Goal: Task Accomplishment & Management: Manage account settings

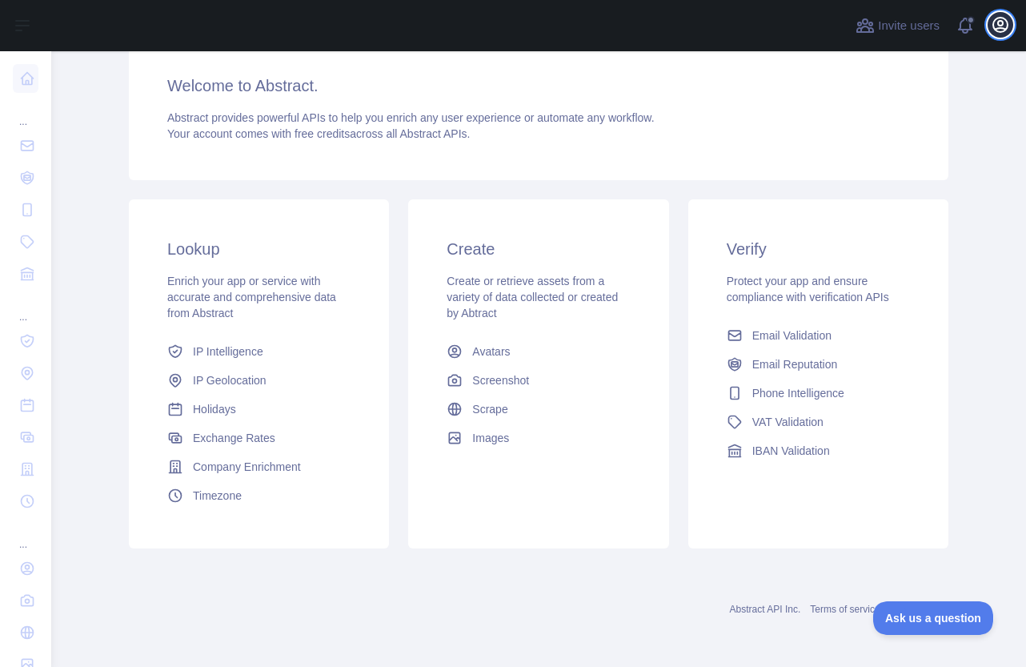
click at [995, 24] on icon "button" at bounding box center [1000, 24] width 19 height 19
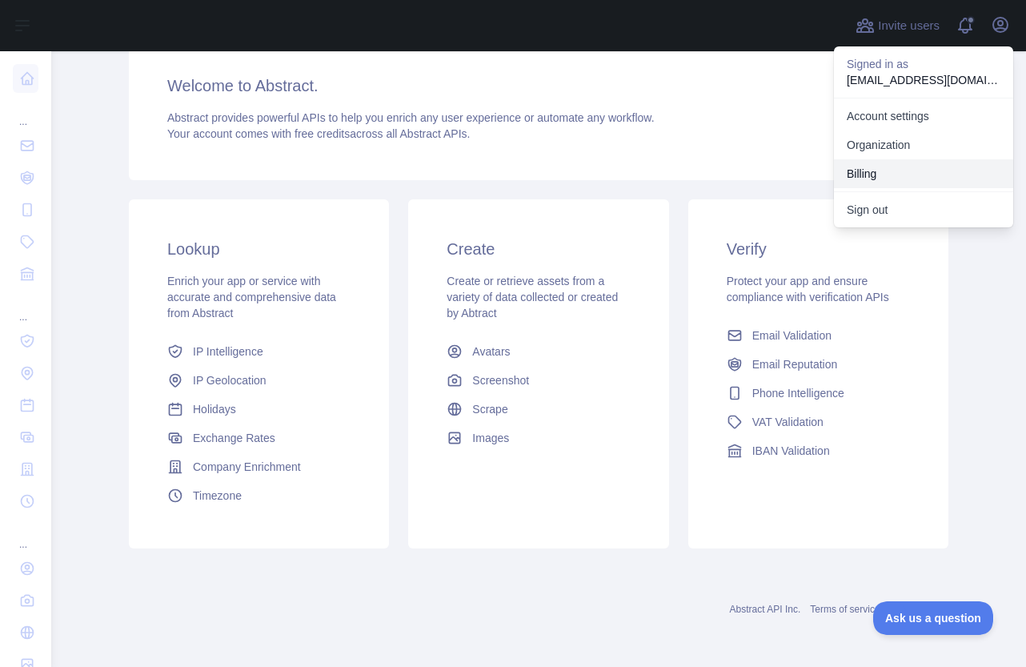
click at [887, 167] on button "Billing" at bounding box center [923, 173] width 179 height 29
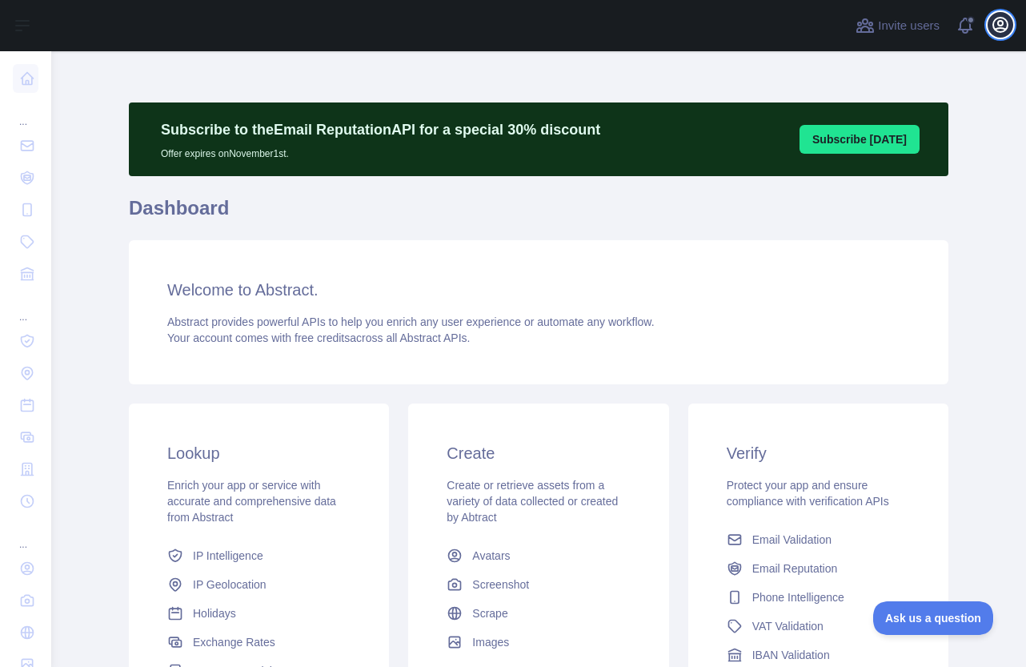
click at [1005, 25] on icon "button" at bounding box center [1000, 24] width 19 height 19
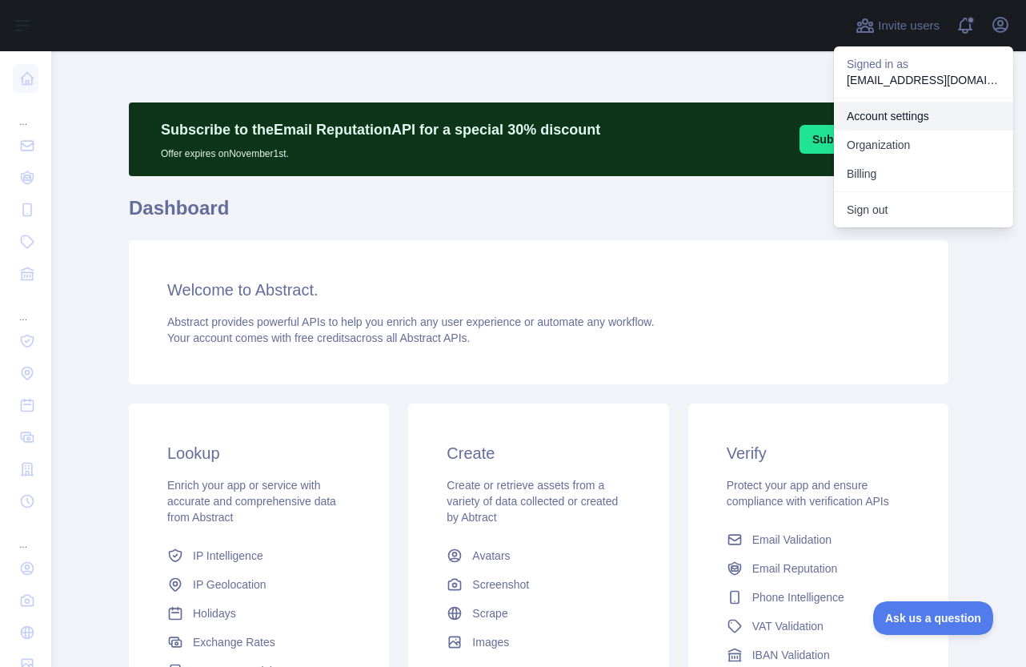
click at [898, 109] on link "Account settings" at bounding box center [923, 116] width 179 height 29
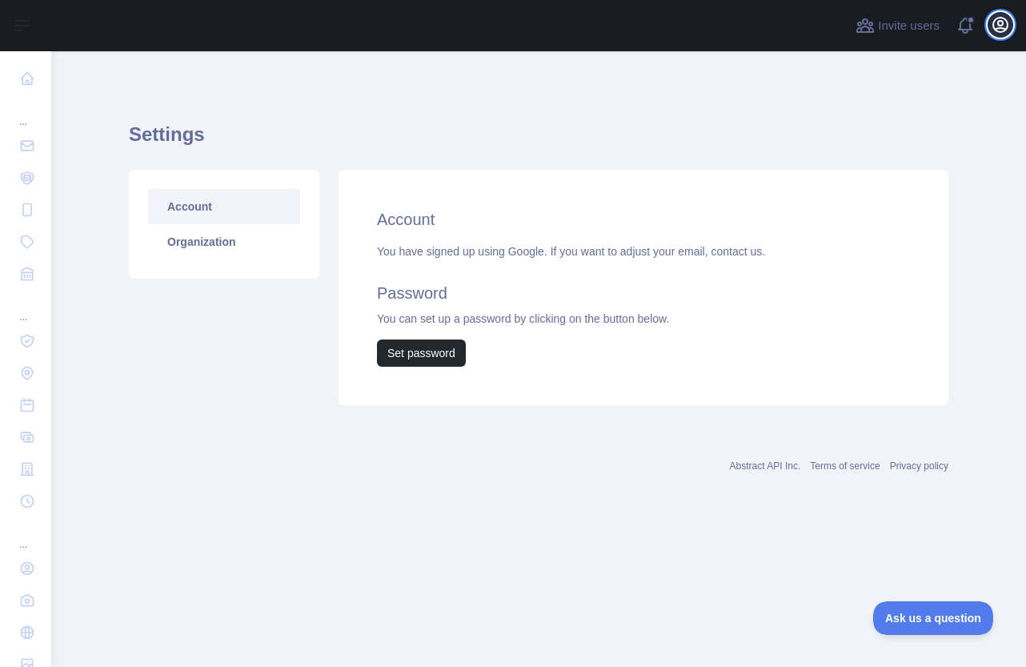
click at [1005, 26] on icon "button" at bounding box center [1000, 24] width 19 height 19
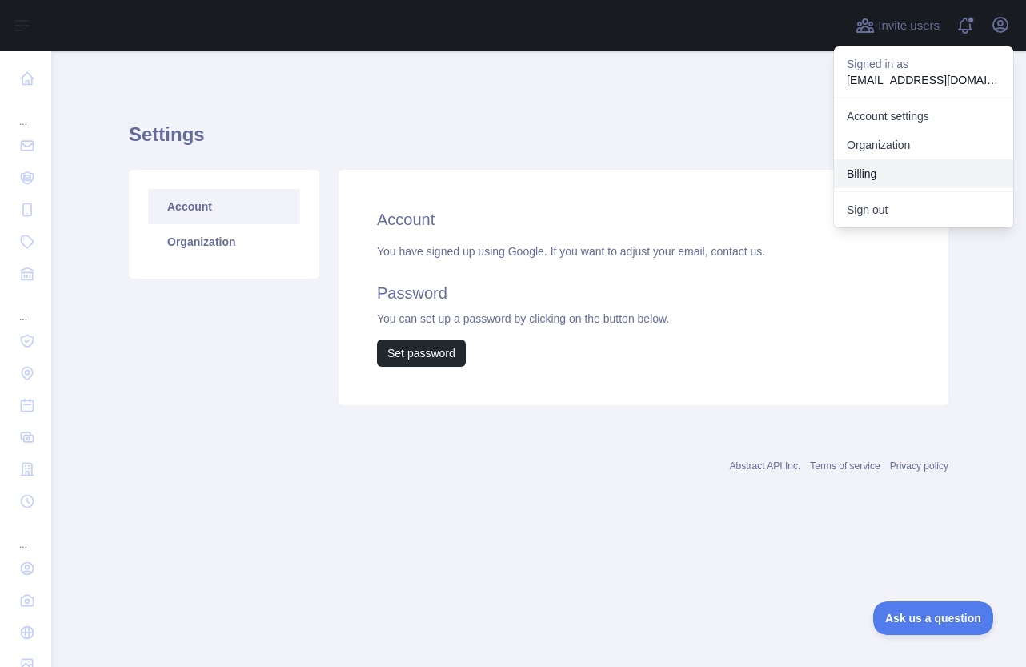
click at [893, 174] on button "Billing" at bounding box center [923, 173] width 179 height 29
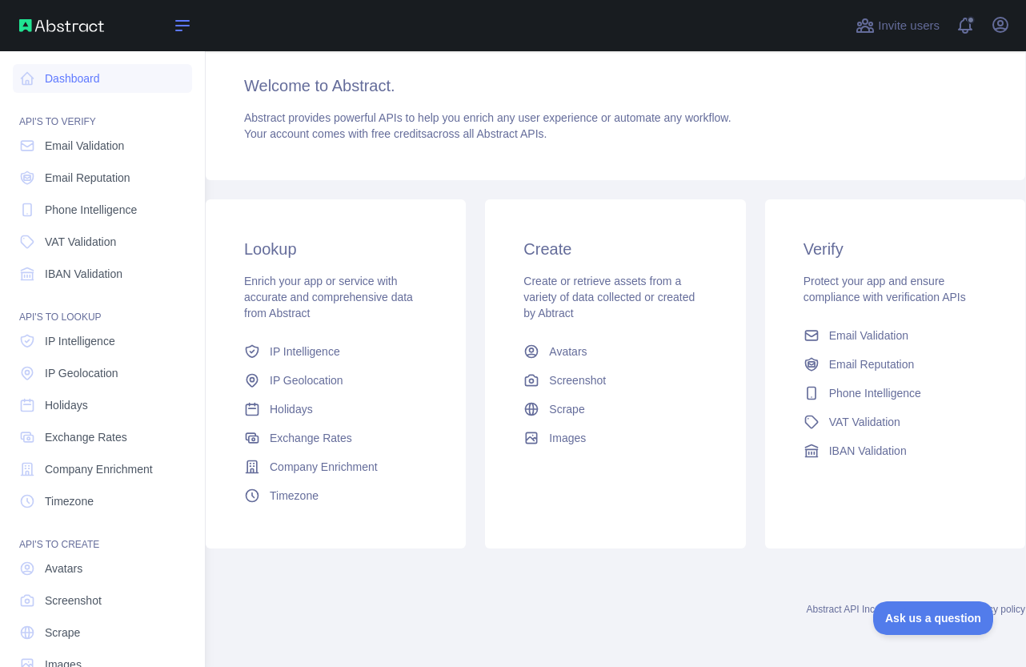
click at [173, 22] on icon at bounding box center [182, 25] width 19 height 19
click at [903, 615] on span "Ask us a question" at bounding box center [925, 615] width 120 height 11
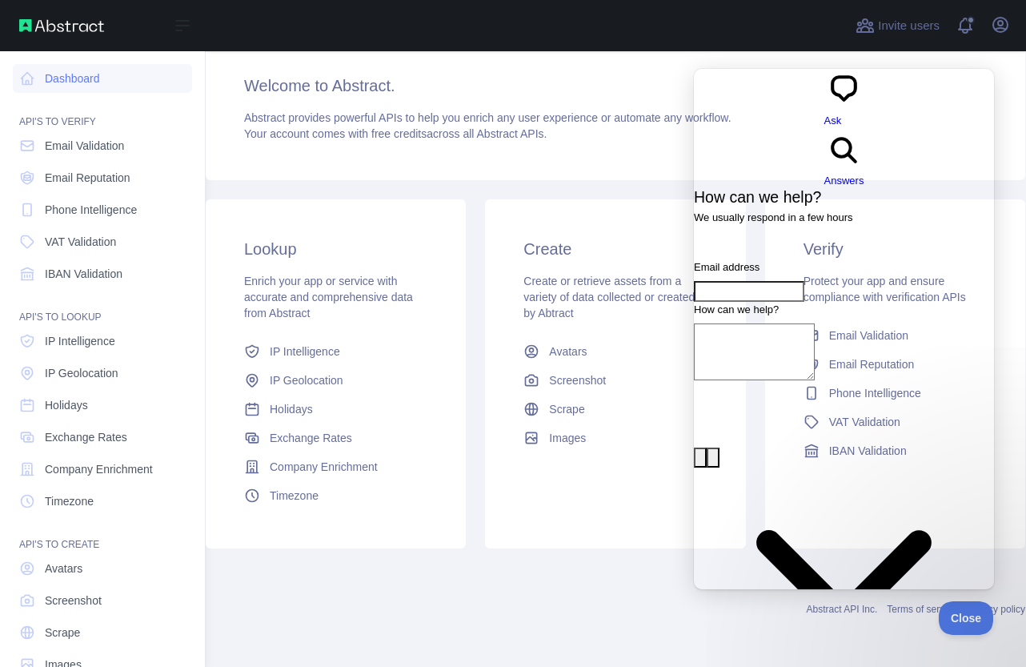
click at [864, 174] on span "Answers" at bounding box center [844, 180] width 40 height 12
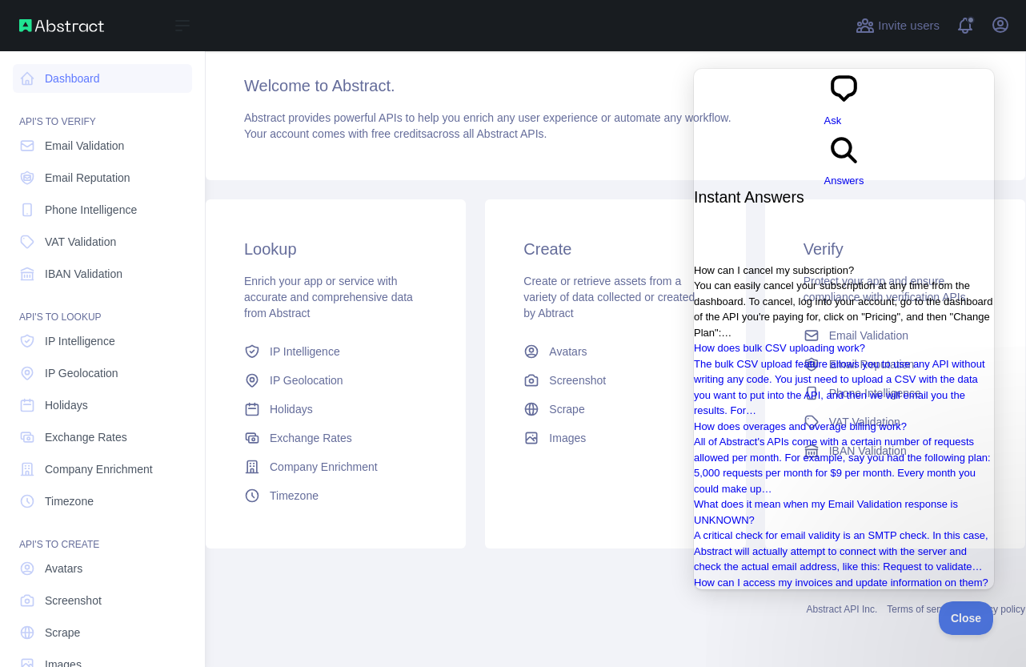
click at [796, 279] on span "You can easily cancel your subscription at any time from the dashboard. To canc…" at bounding box center [843, 308] width 298 height 59
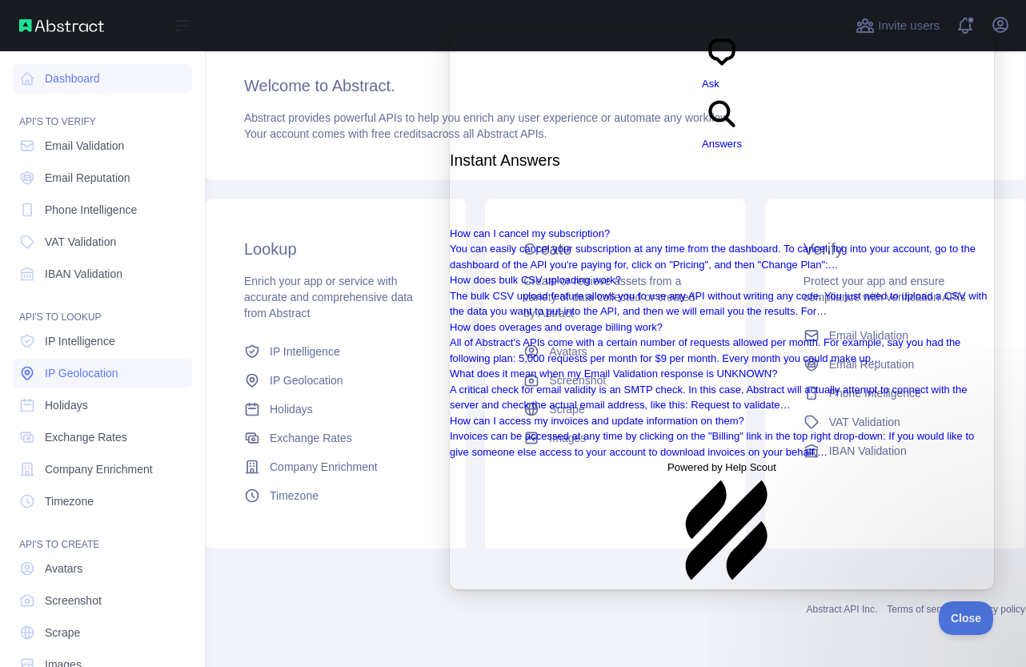
click at [85, 374] on span "IP Geolocation" at bounding box center [82, 373] width 74 height 16
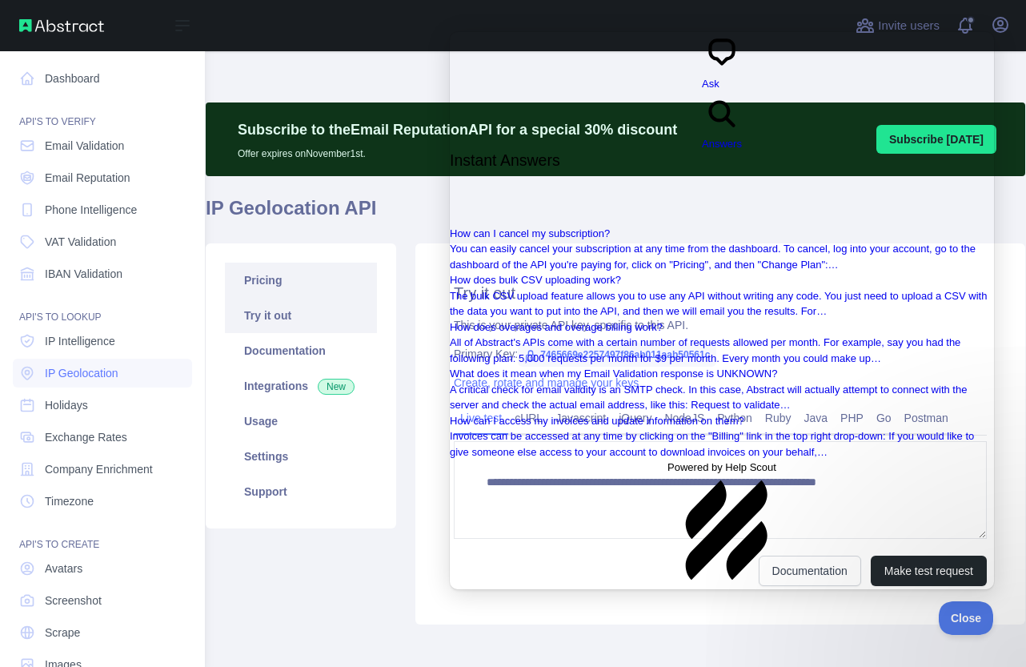
type textarea "**********"
click at [270, 283] on link "Pricing" at bounding box center [301, 279] width 152 height 35
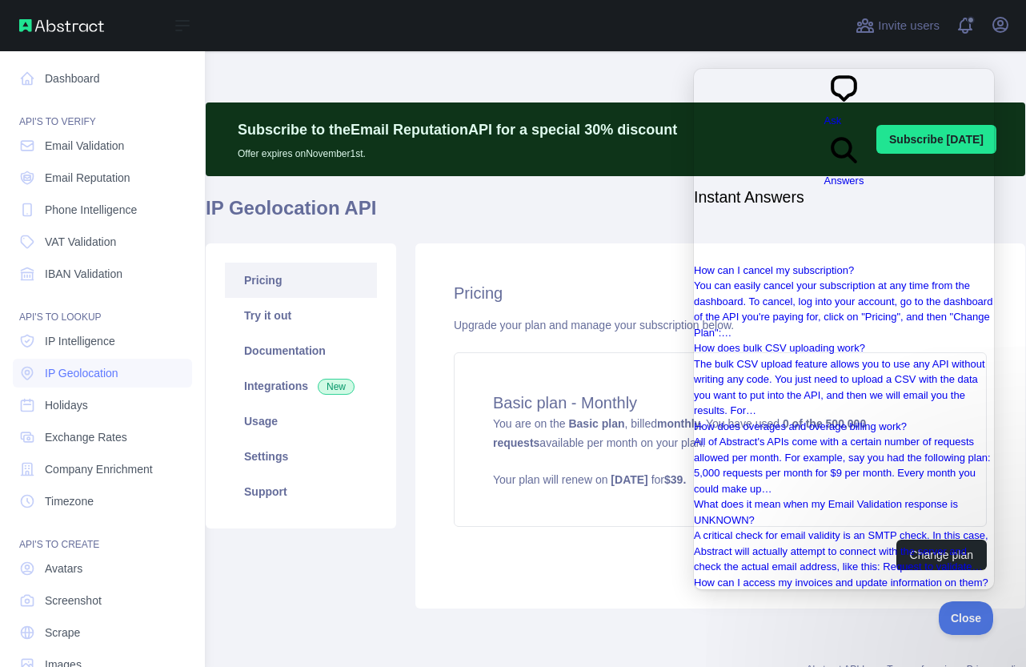
click at [583, 554] on div "Change plan" at bounding box center [720, 554] width 533 height 30
click at [959, 615] on span "Close" at bounding box center [962, 615] width 54 height 11
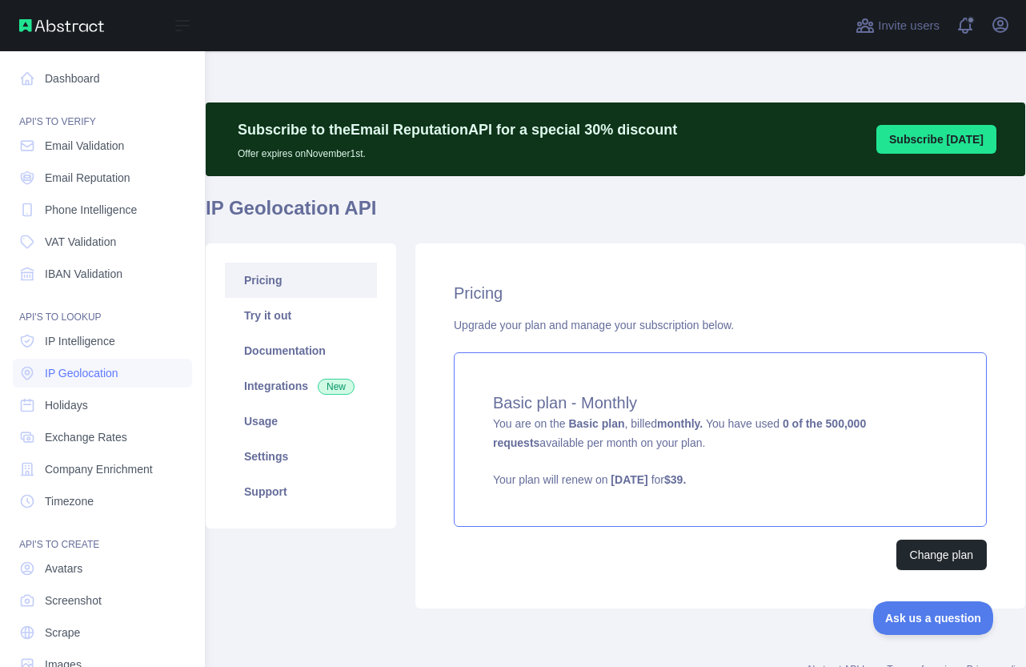
click at [756, 415] on div "Basic plan - Monthly You are on the Basic plan , billed monthly. You have used …" at bounding box center [720, 439] width 533 height 174
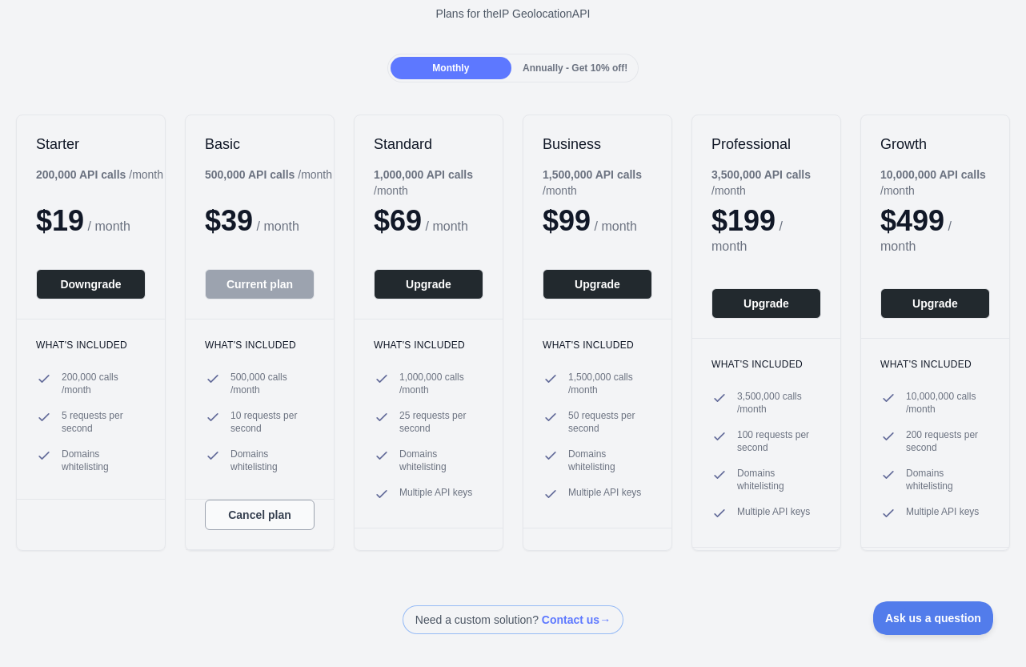
scroll to position [107, 0]
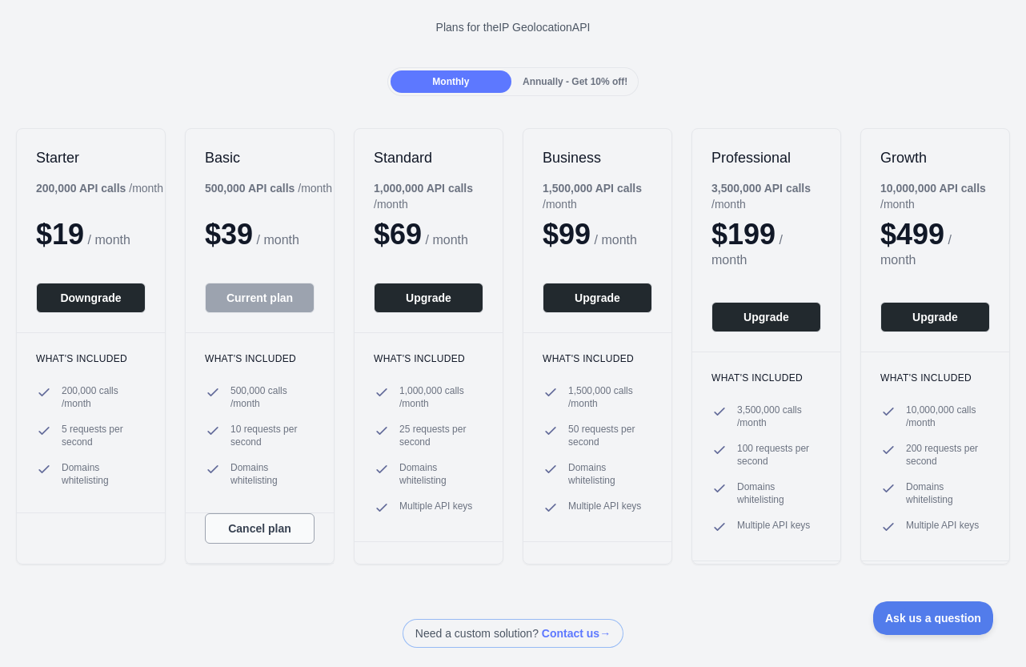
click at [274, 528] on button "Cancel plan" at bounding box center [260, 528] width 110 height 30
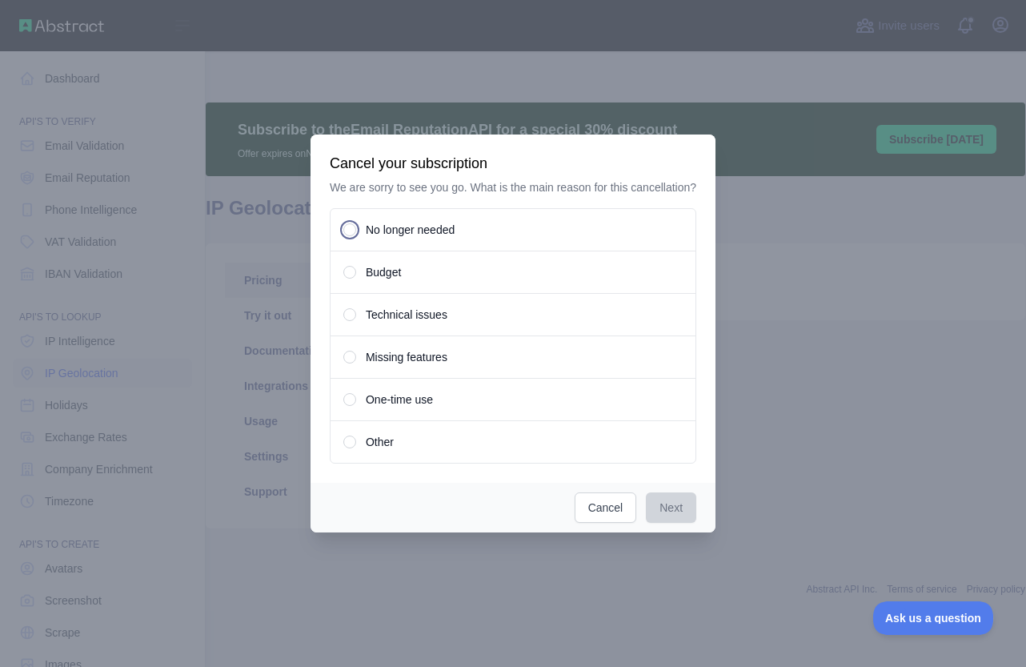
click at [425, 231] on span "No longer needed" at bounding box center [410, 230] width 89 height 16
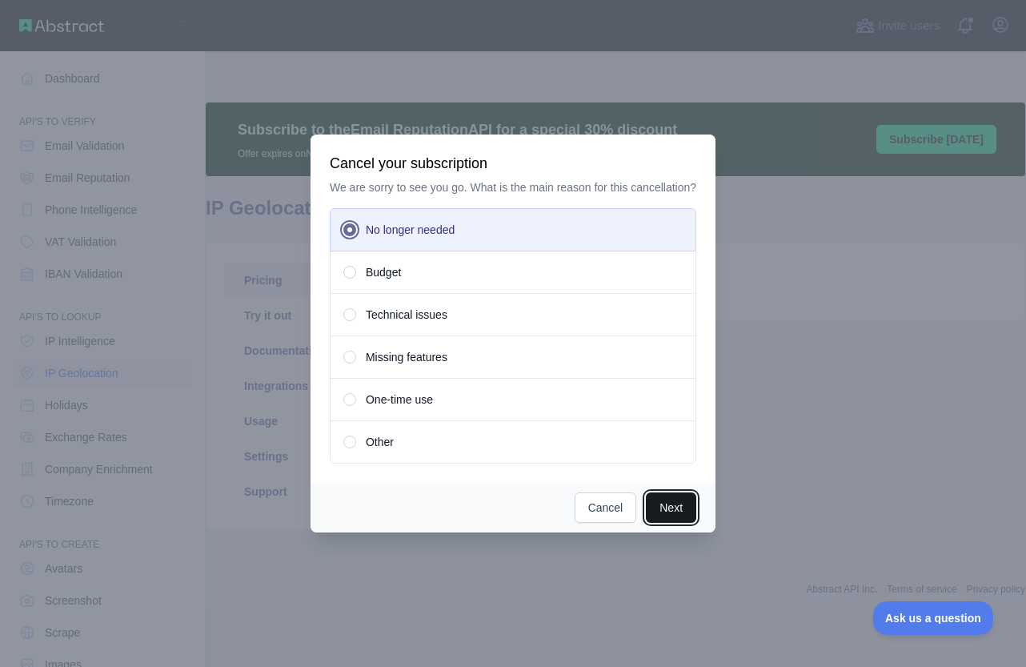
click at [679, 510] on button "Next" at bounding box center [671, 507] width 50 height 30
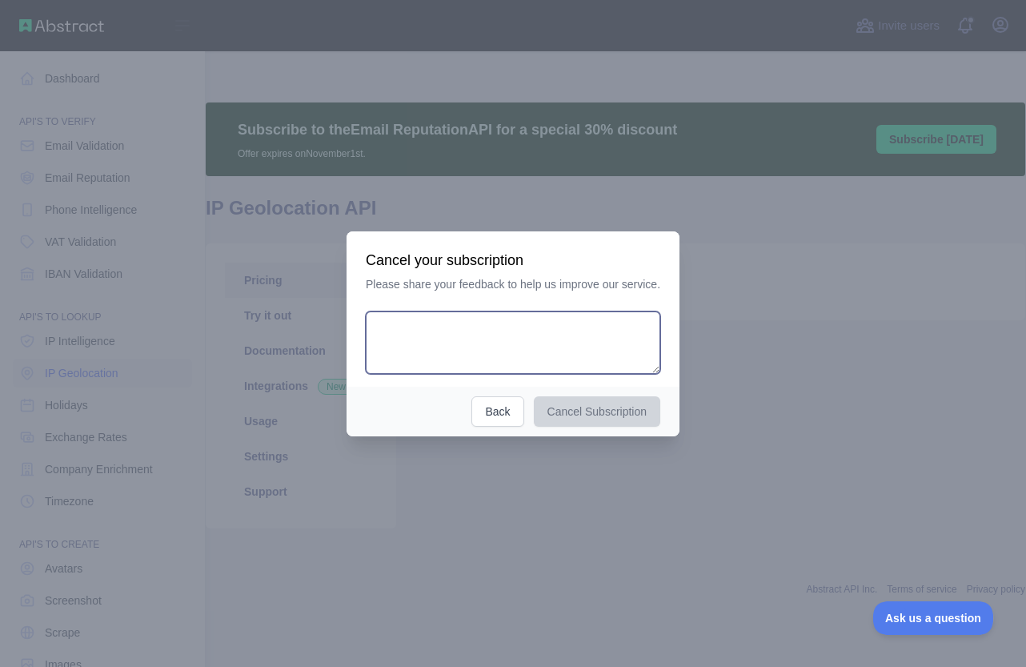
click at [565, 352] on textarea at bounding box center [513, 342] width 294 height 62
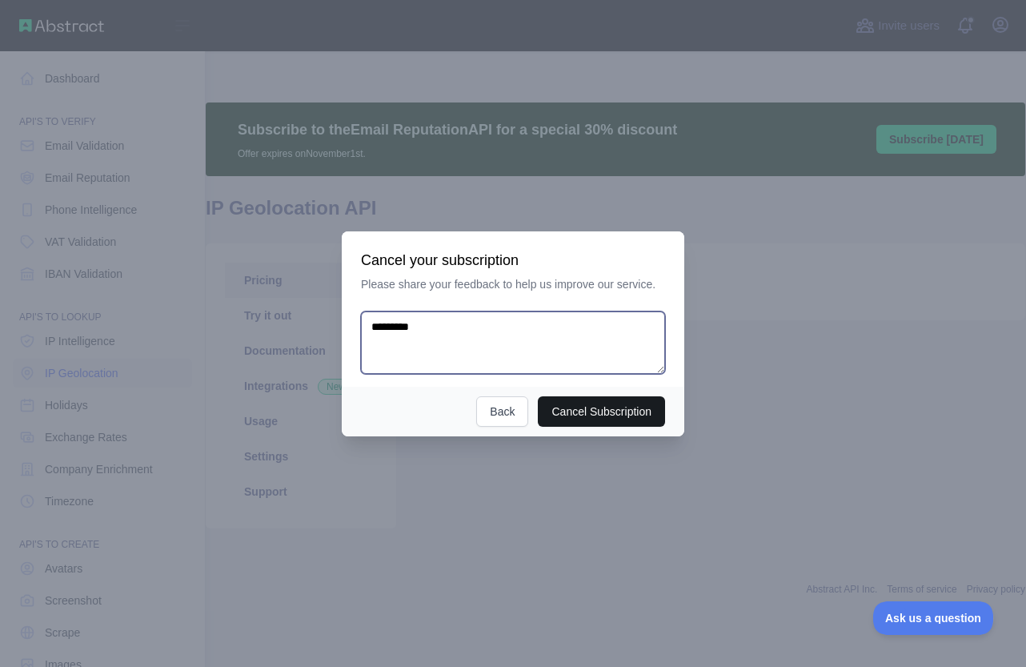
type textarea "*********"
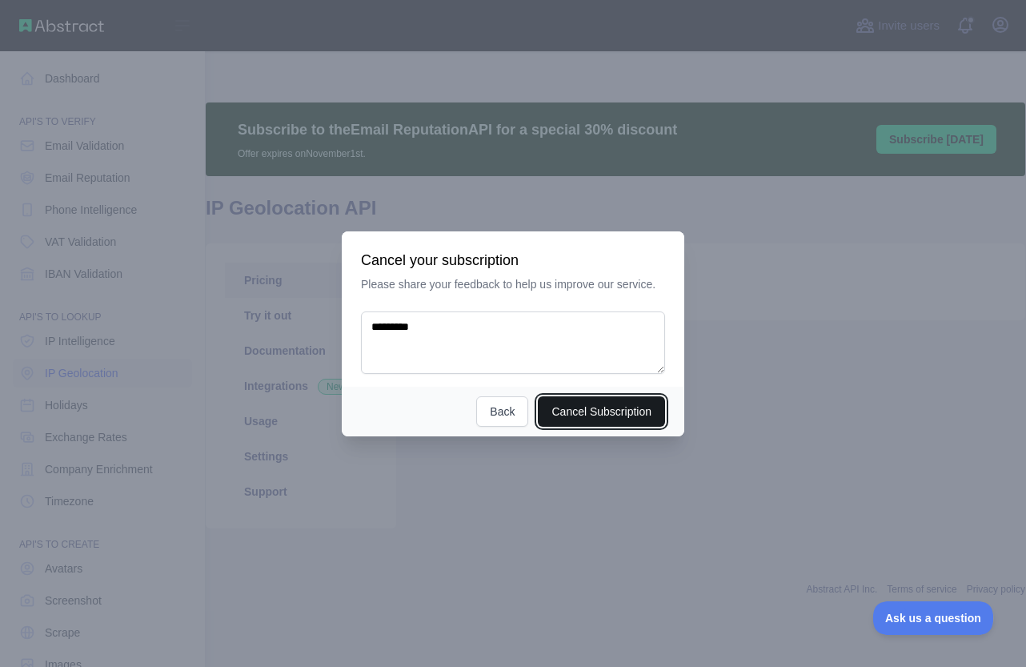
click at [600, 414] on button "Cancel Subscription" at bounding box center [601, 411] width 127 height 30
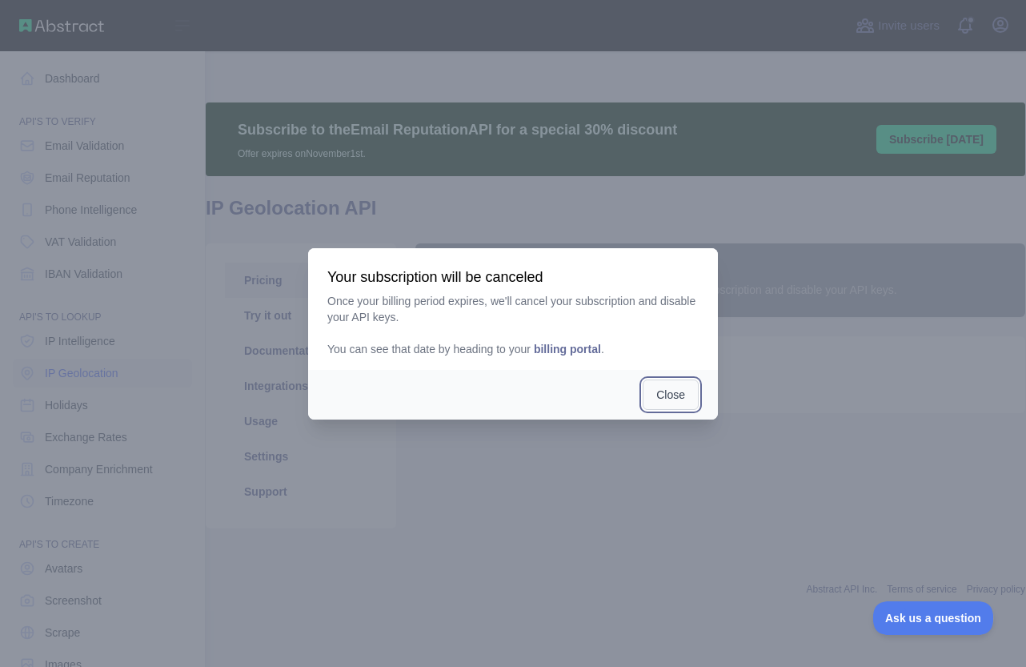
click at [655, 389] on button "Close" at bounding box center [671, 394] width 56 height 30
